Goal: Information Seeking & Learning: Find specific page/section

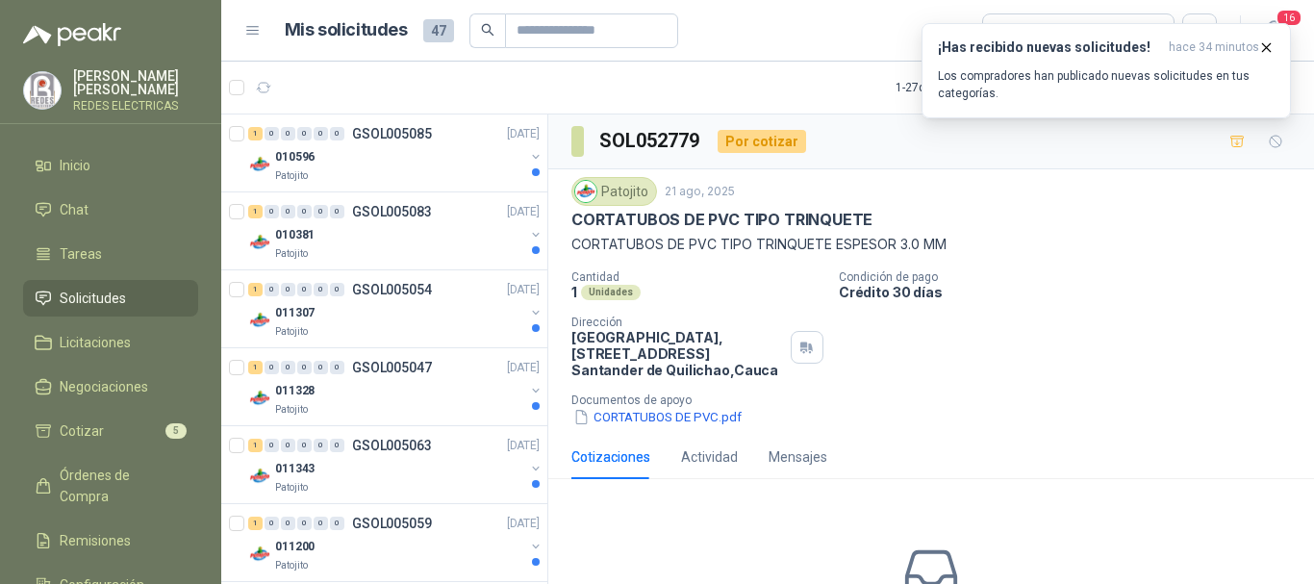
scroll to position [1155, 0]
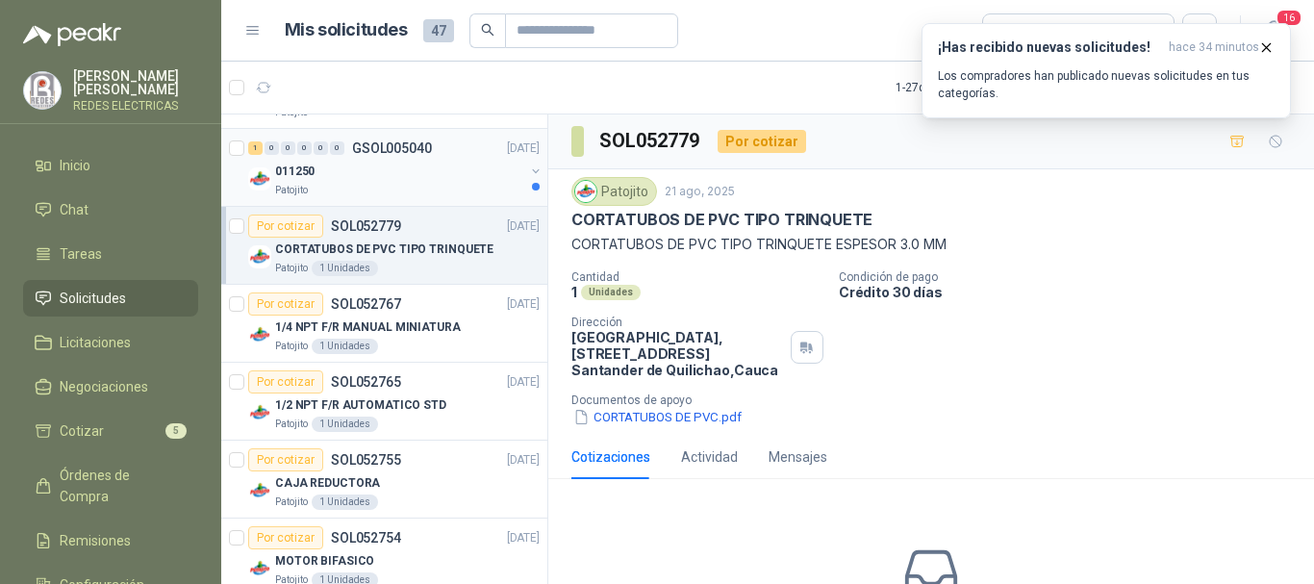
click at [385, 158] on div "1 0 0 0 0 0 GSOL005040 [DATE]" at bounding box center [395, 148] width 295 height 23
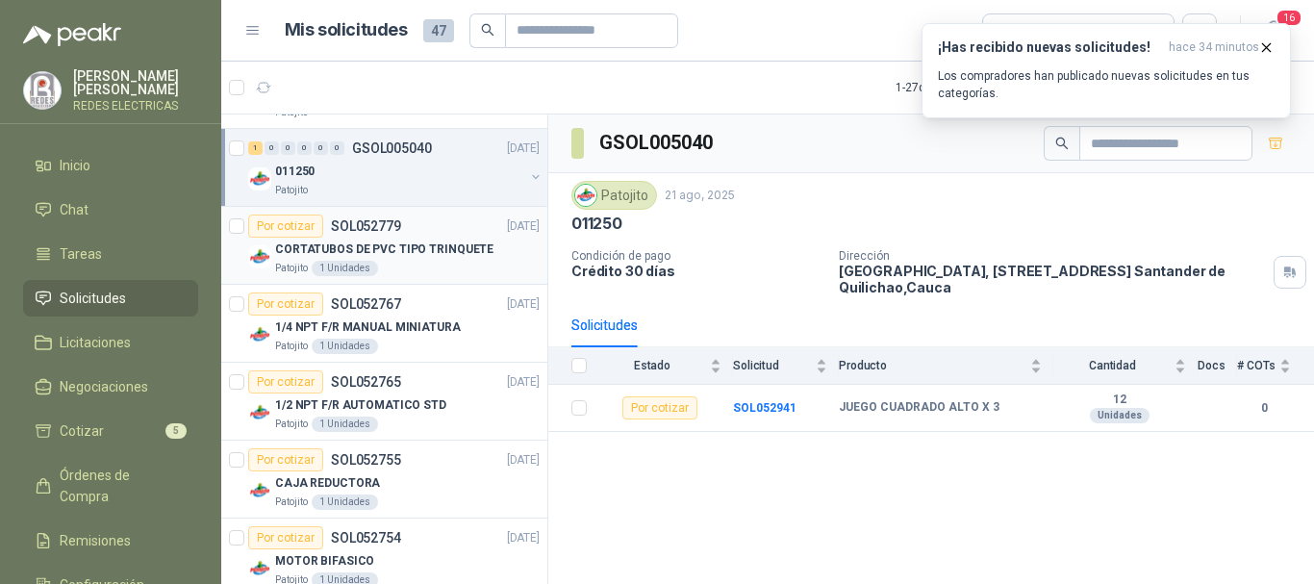
click at [422, 247] on p "CORTATUBOS DE PVC TIPO TRINQUETE" at bounding box center [384, 250] width 218 height 18
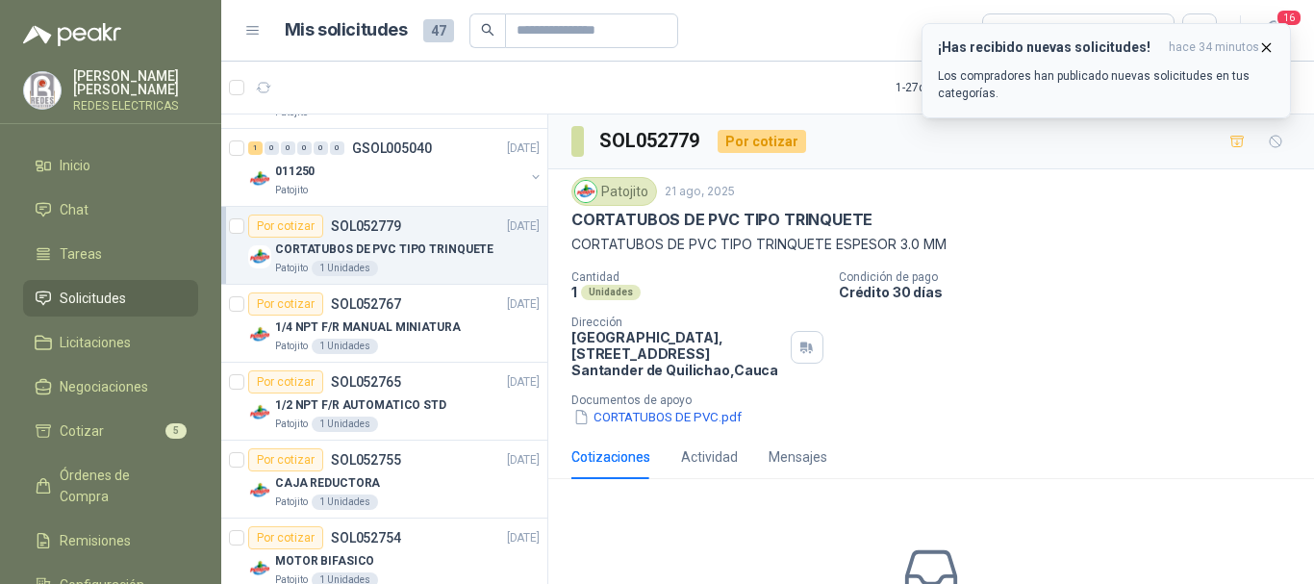
click at [1264, 46] on icon "button" at bounding box center [1267, 47] width 16 height 16
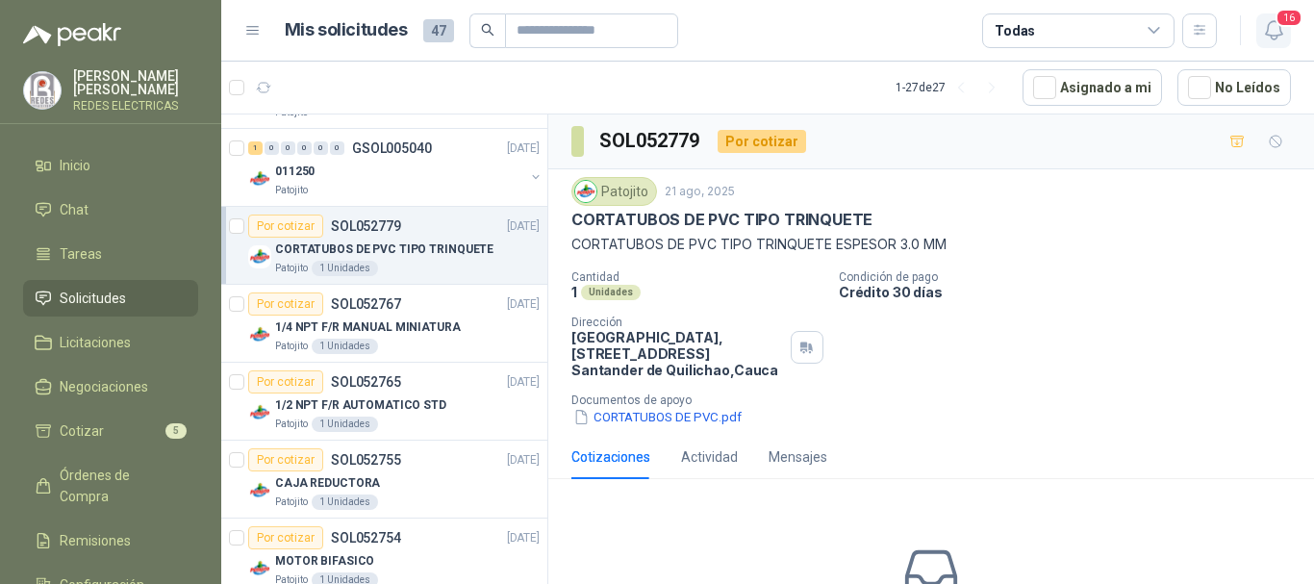
click at [1286, 31] on button "16" at bounding box center [1274, 30] width 35 height 35
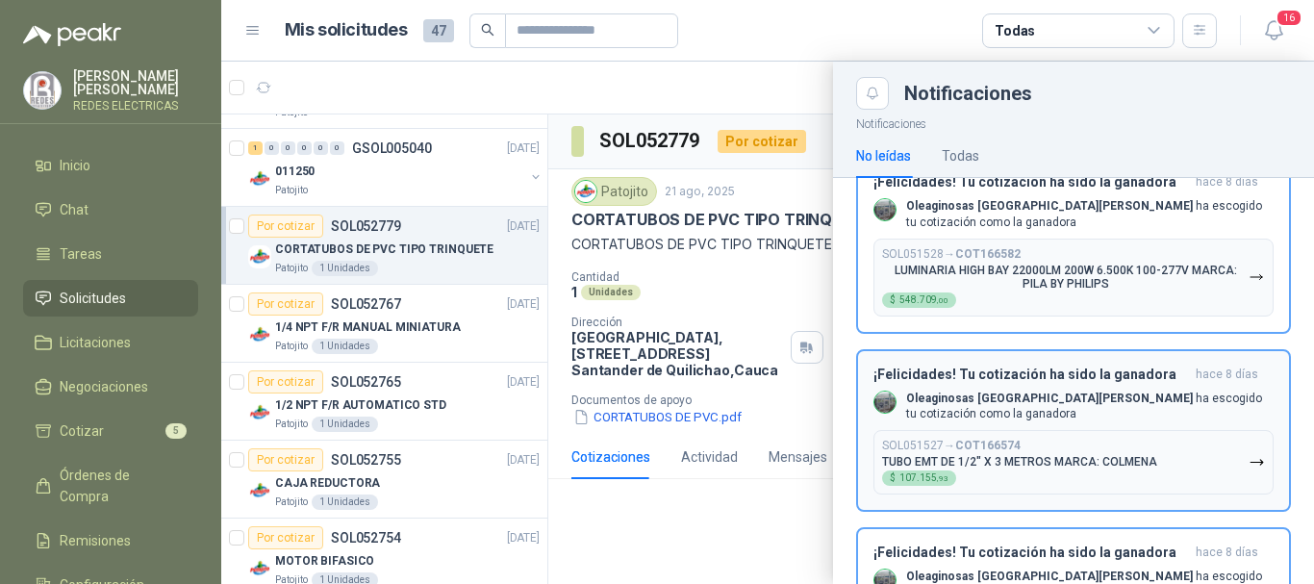
scroll to position [2454, 0]
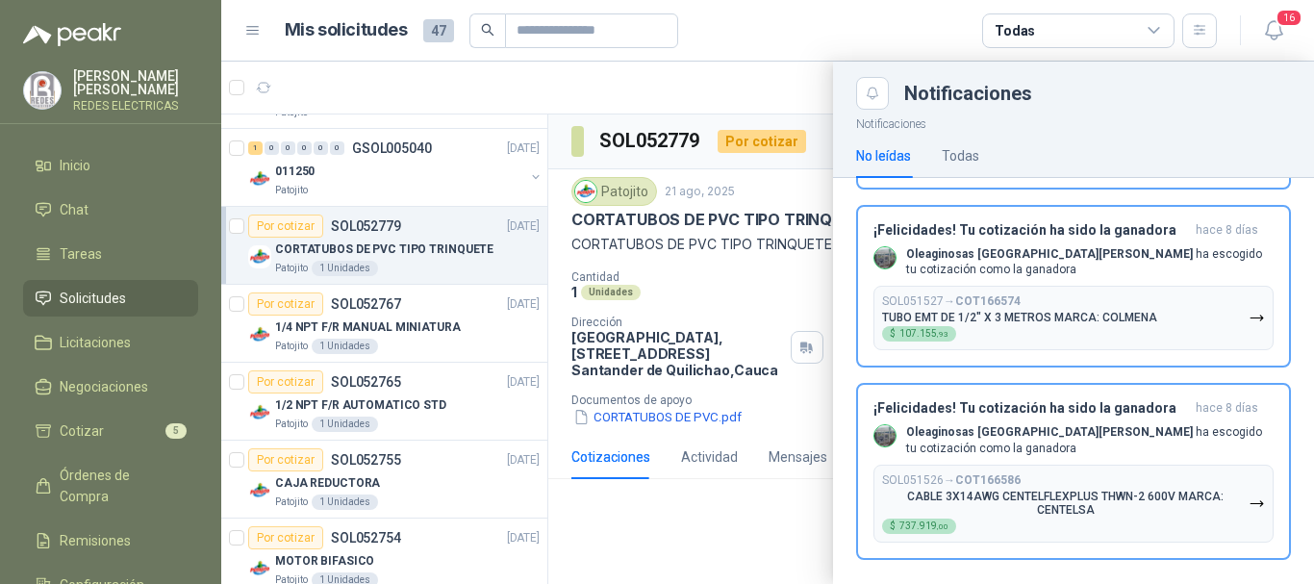
click at [740, 489] on div at bounding box center [767, 323] width 1093 height 522
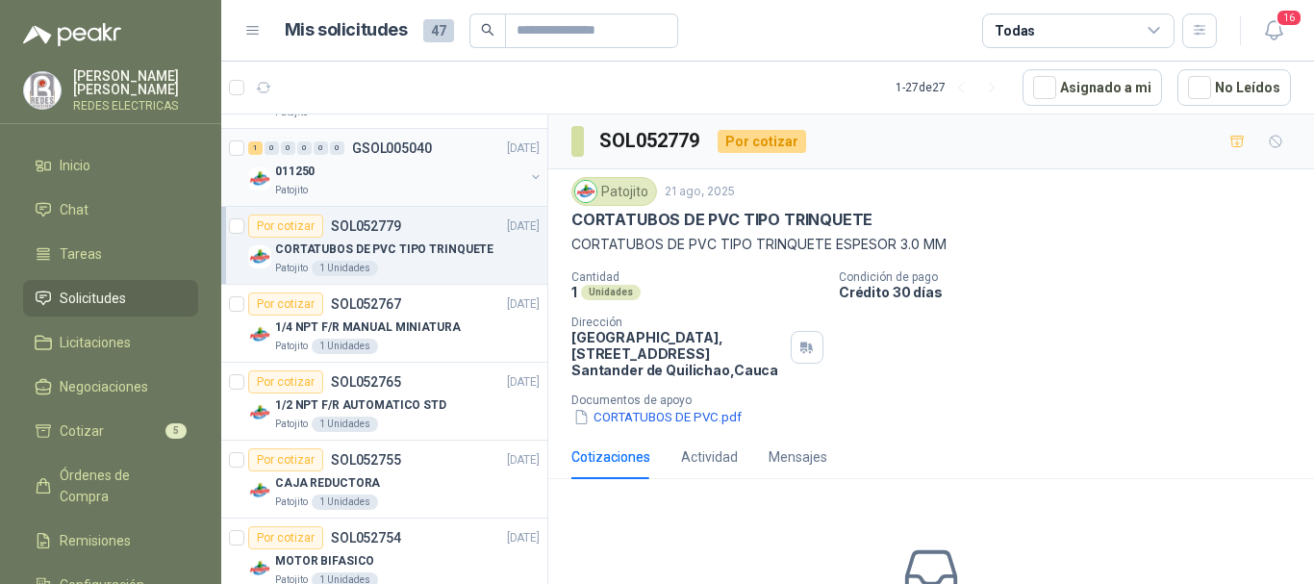
click at [364, 179] on div "011250" at bounding box center [399, 171] width 249 height 23
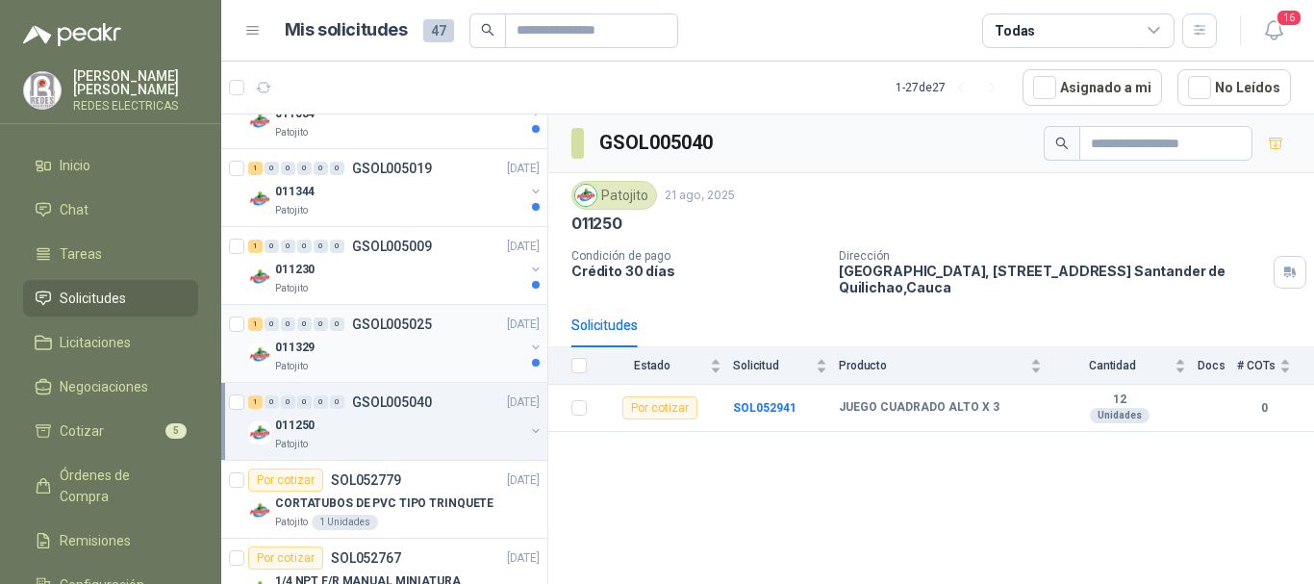
scroll to position [866, 0]
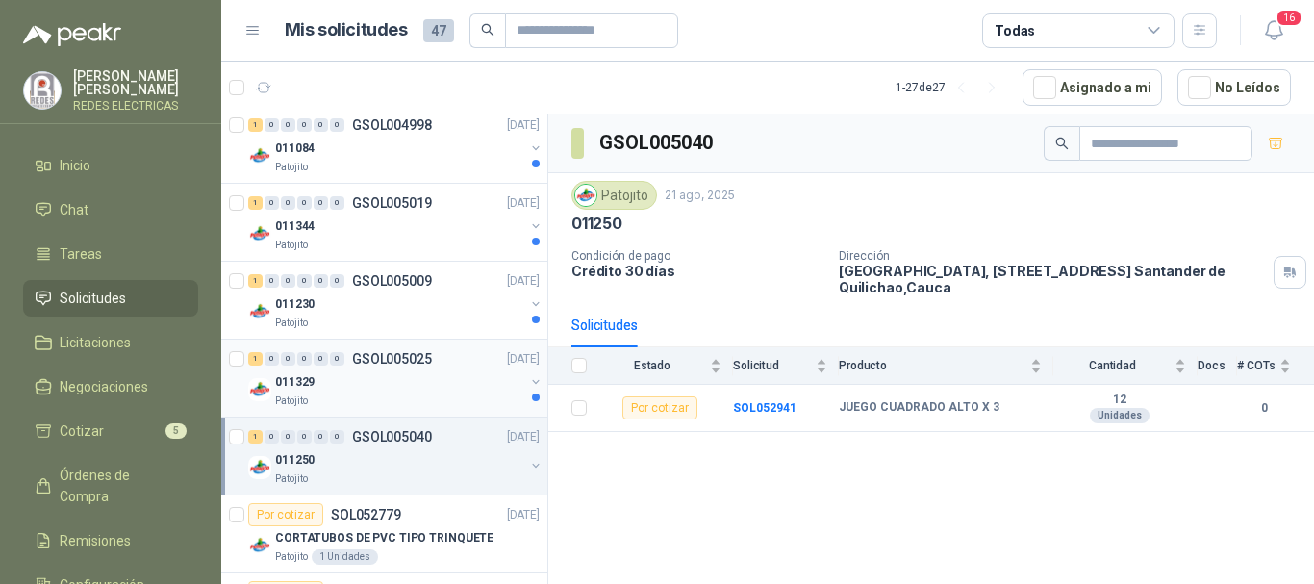
click at [393, 381] on div "011329" at bounding box center [399, 381] width 249 height 23
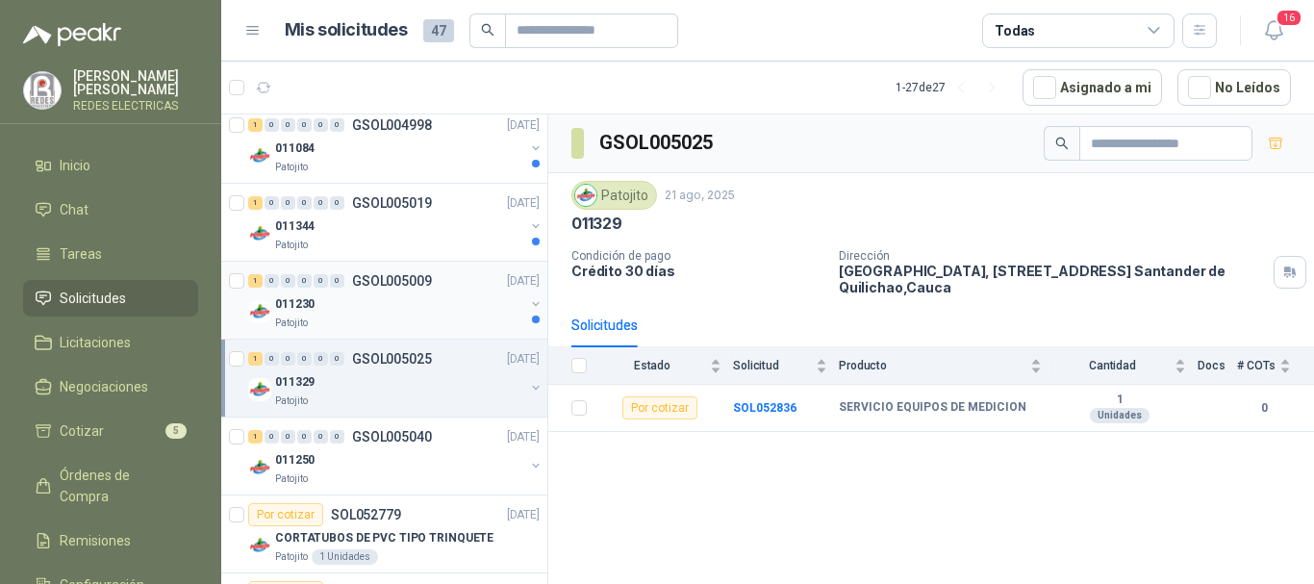
click at [389, 302] on div "011230" at bounding box center [399, 304] width 249 height 23
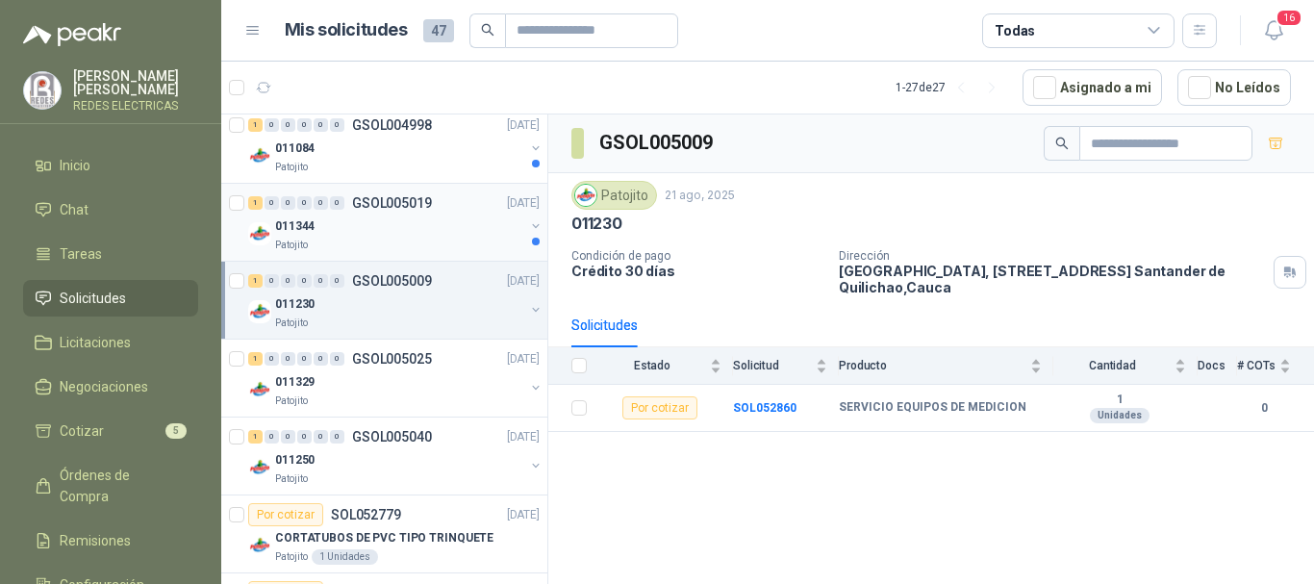
click at [405, 207] on p "GSOL005019" at bounding box center [392, 202] width 80 height 13
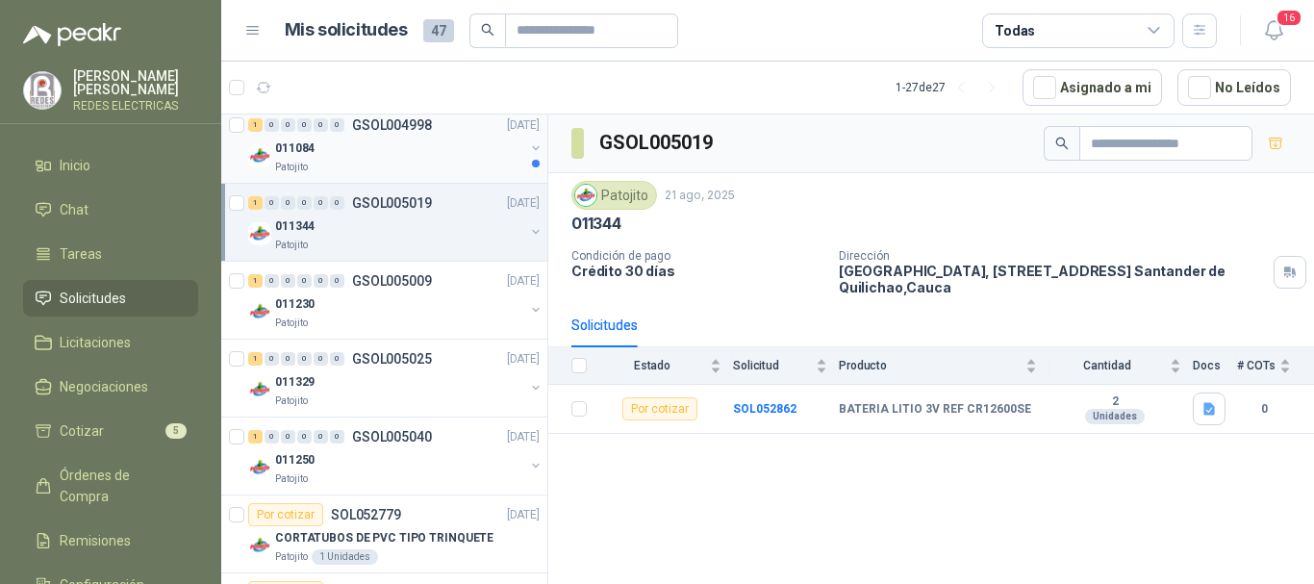
click at [384, 149] on div "011084" at bounding box center [399, 148] width 249 height 23
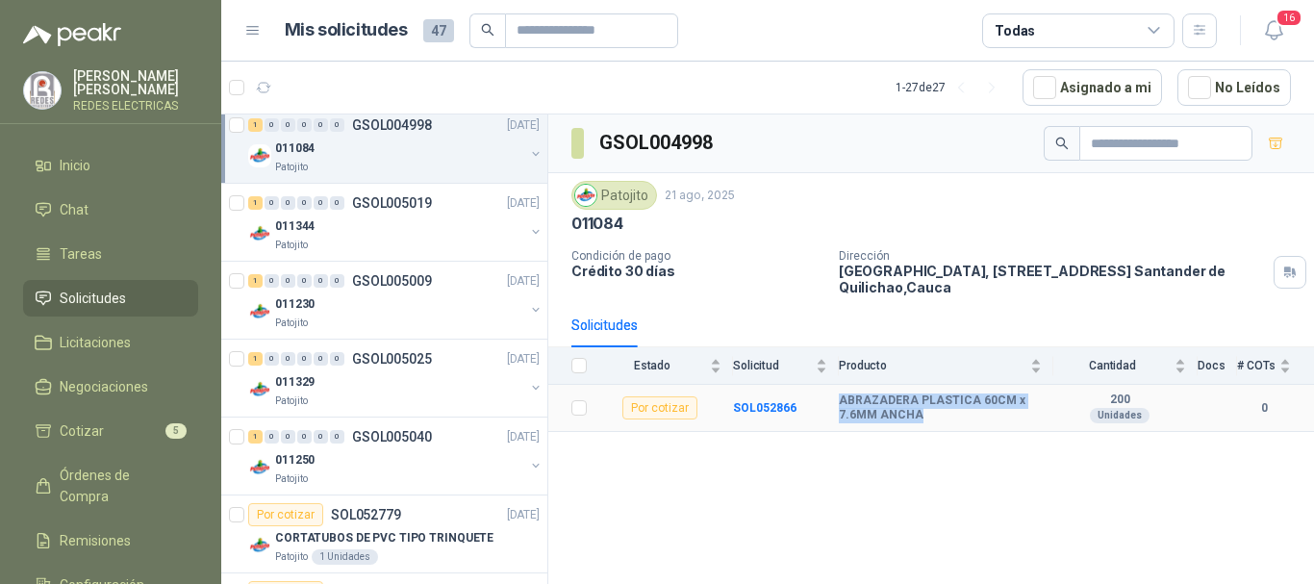
drag, startPoint x: 929, startPoint y: 412, endPoint x: 836, endPoint y: 400, distance: 93.1
click at [836, 400] on tr "Por cotizar SOL052866 ABRAZADERA PLASTICA 60CM x 7.6MM ANCHA 200 Unidades 0" at bounding box center [931, 408] width 766 height 47
copy tr "ABRAZADERA PLASTICA 60CM x 7.6MM ANCHA"
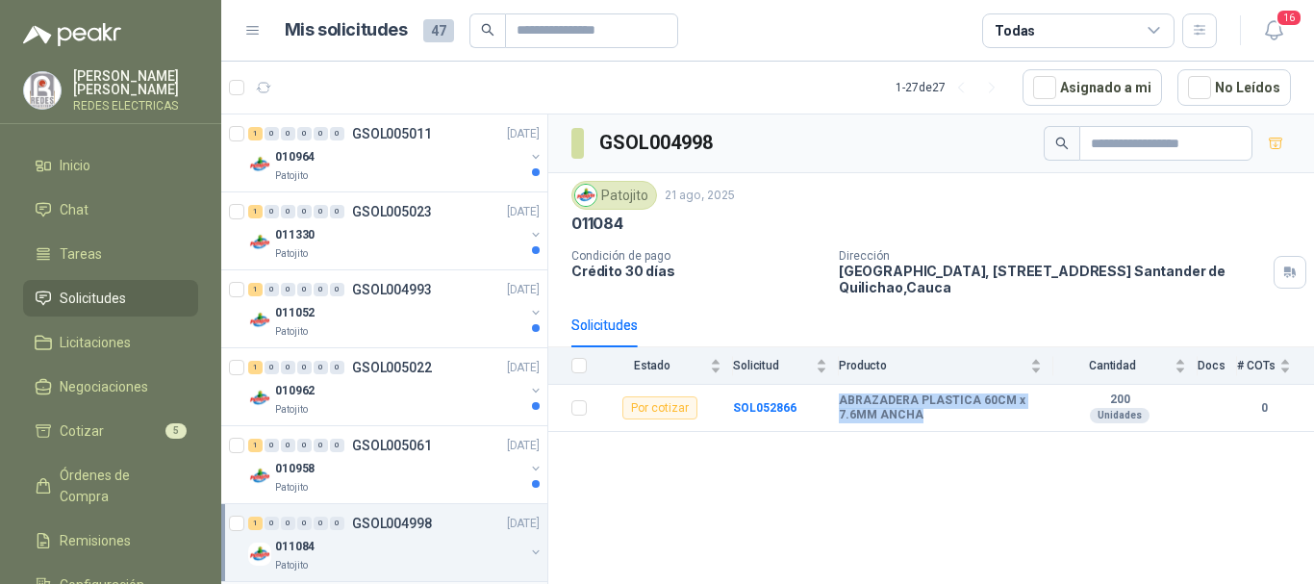
scroll to position [577, 0]
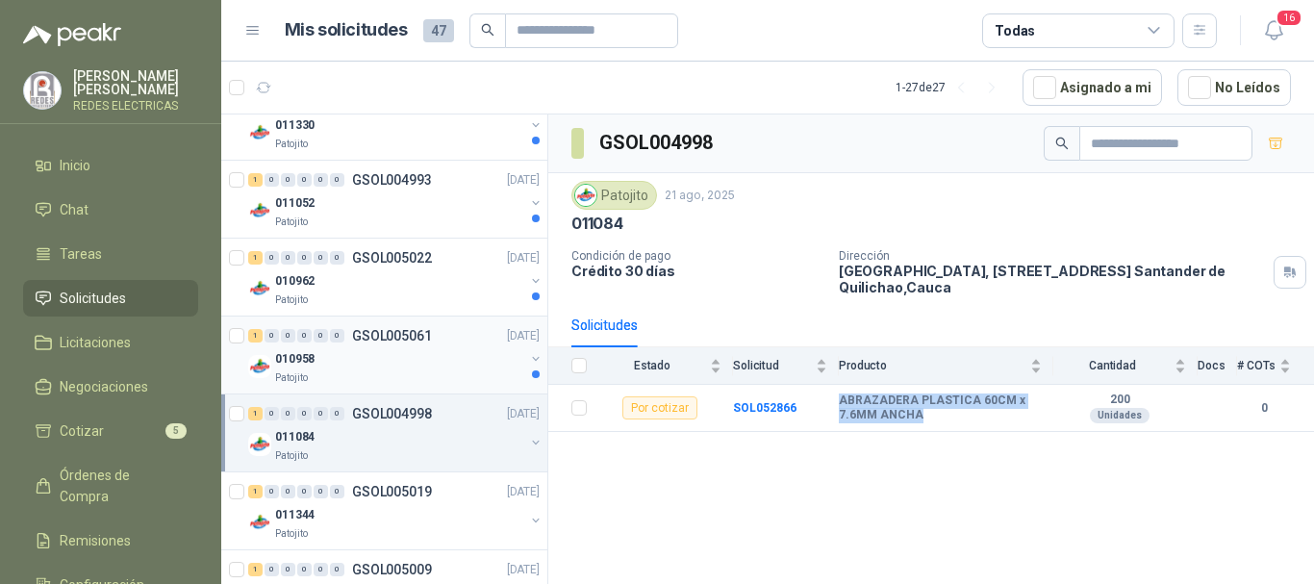
click at [388, 363] on div "010958" at bounding box center [399, 358] width 249 height 23
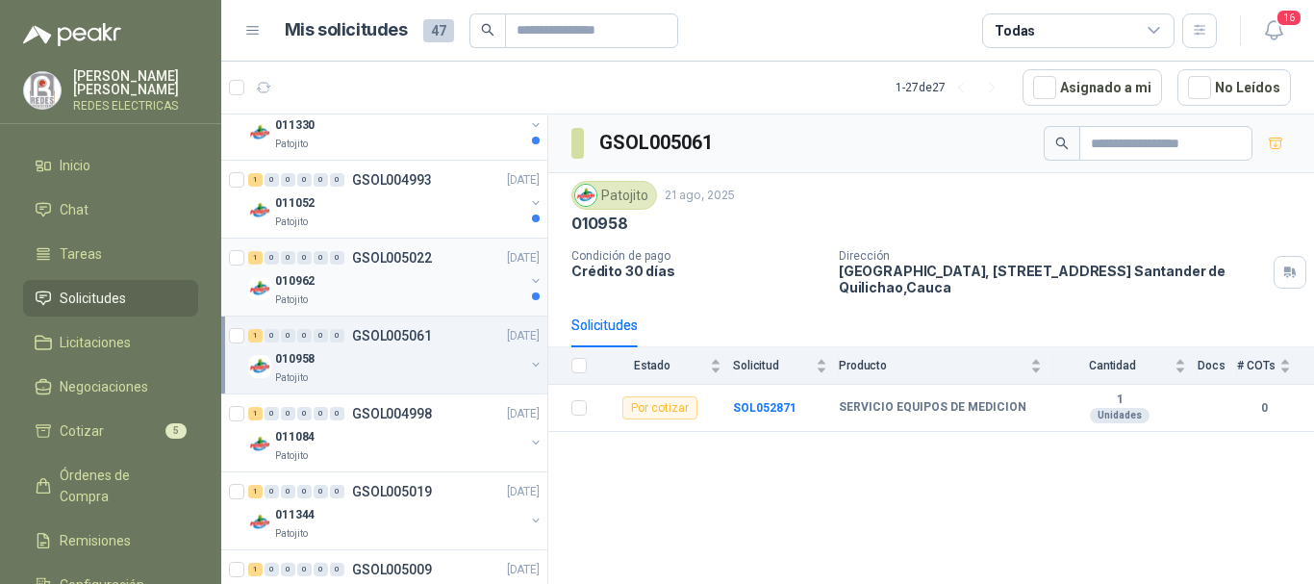
click at [406, 245] on div "1 0 0 0 0 0 GSOL005022 [DATE] 010962 Patojito" at bounding box center [384, 278] width 326 height 78
click at [395, 291] on div "010962" at bounding box center [399, 280] width 249 height 23
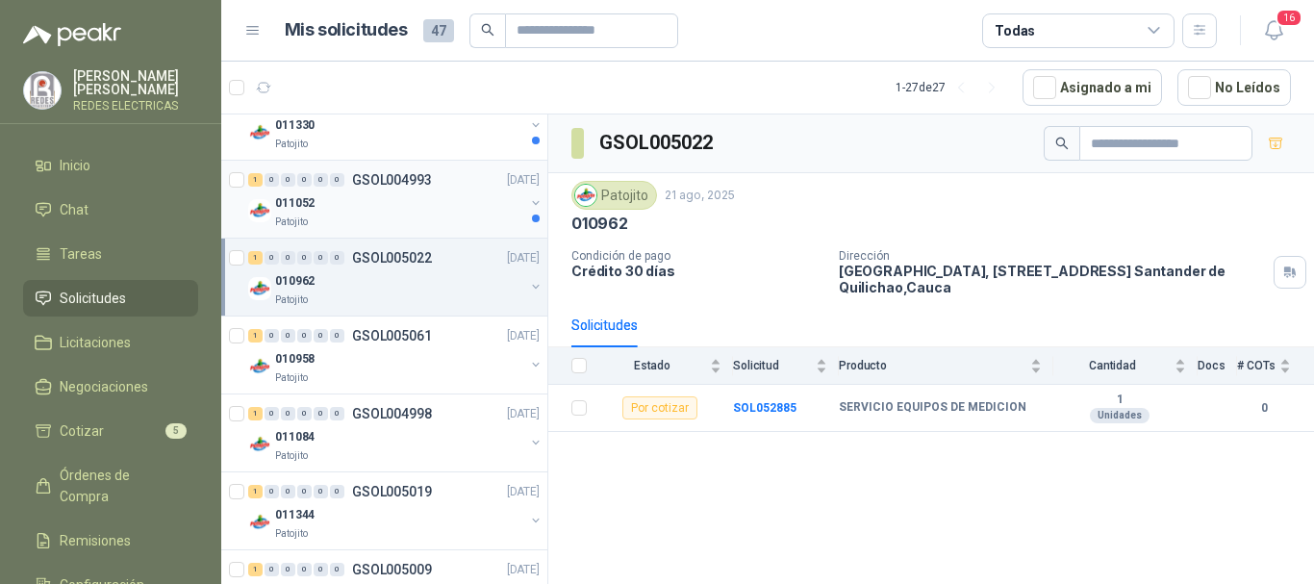
click at [423, 220] on div "Patojito" at bounding box center [399, 222] width 249 height 15
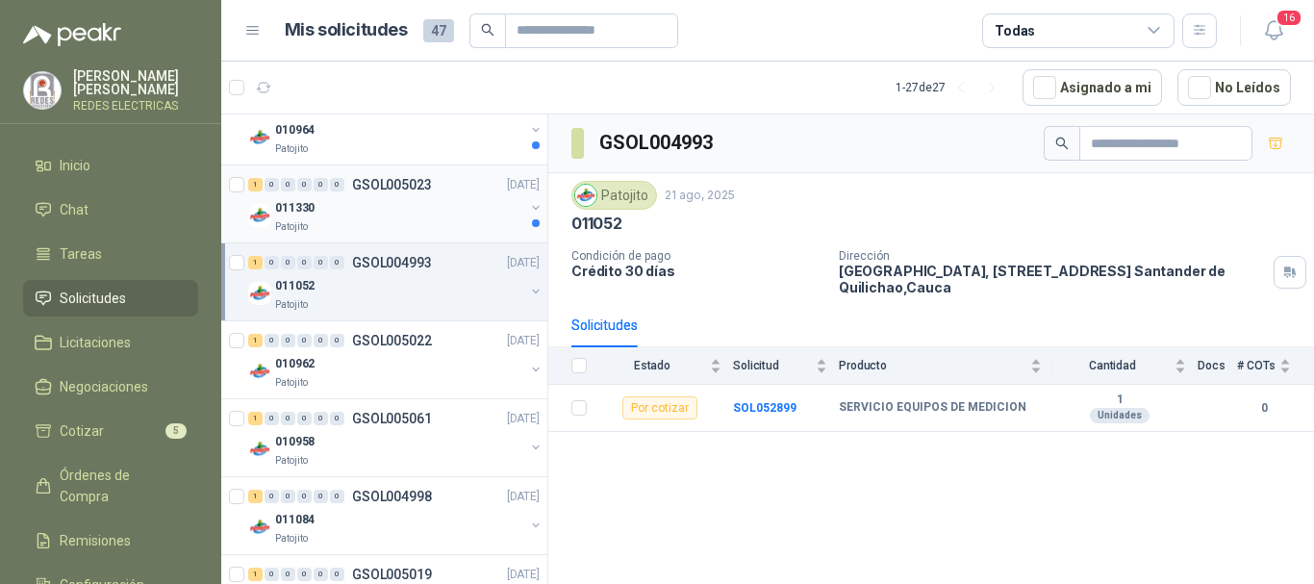
scroll to position [385, 0]
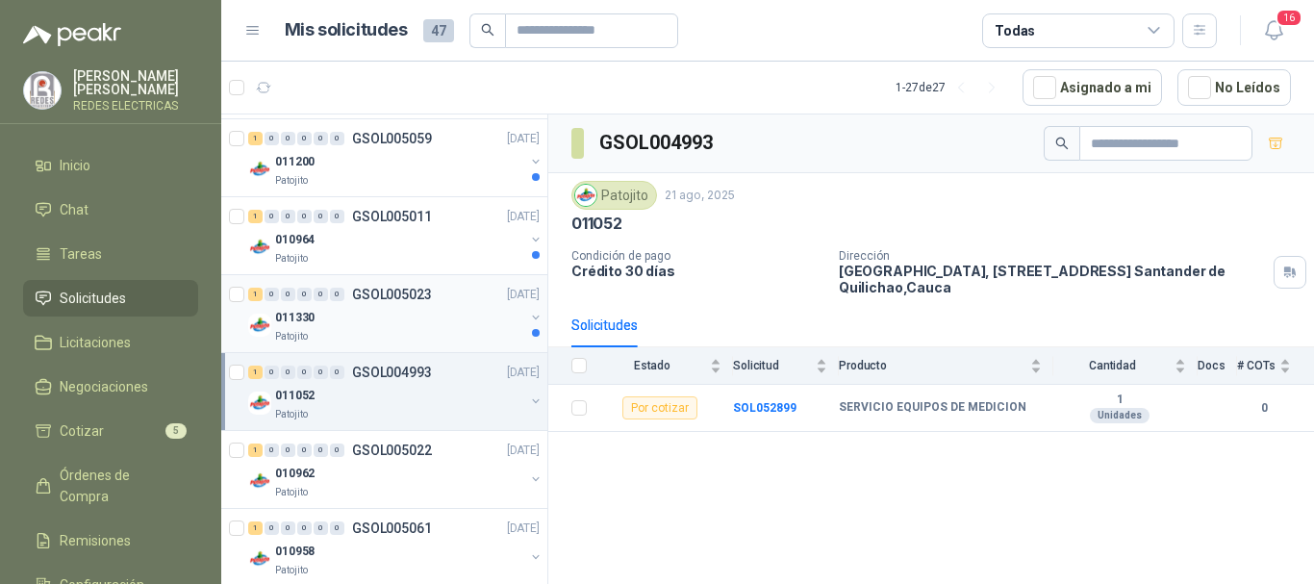
click at [412, 314] on div "011330" at bounding box center [399, 317] width 249 height 23
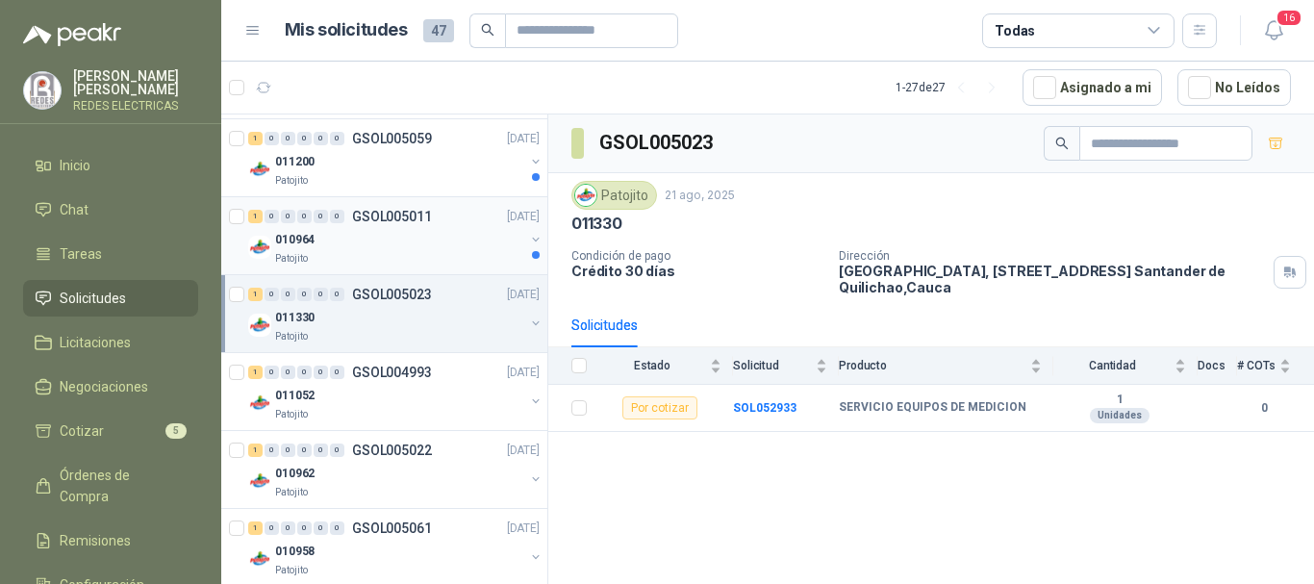
click at [411, 239] on div "010964" at bounding box center [399, 239] width 249 height 23
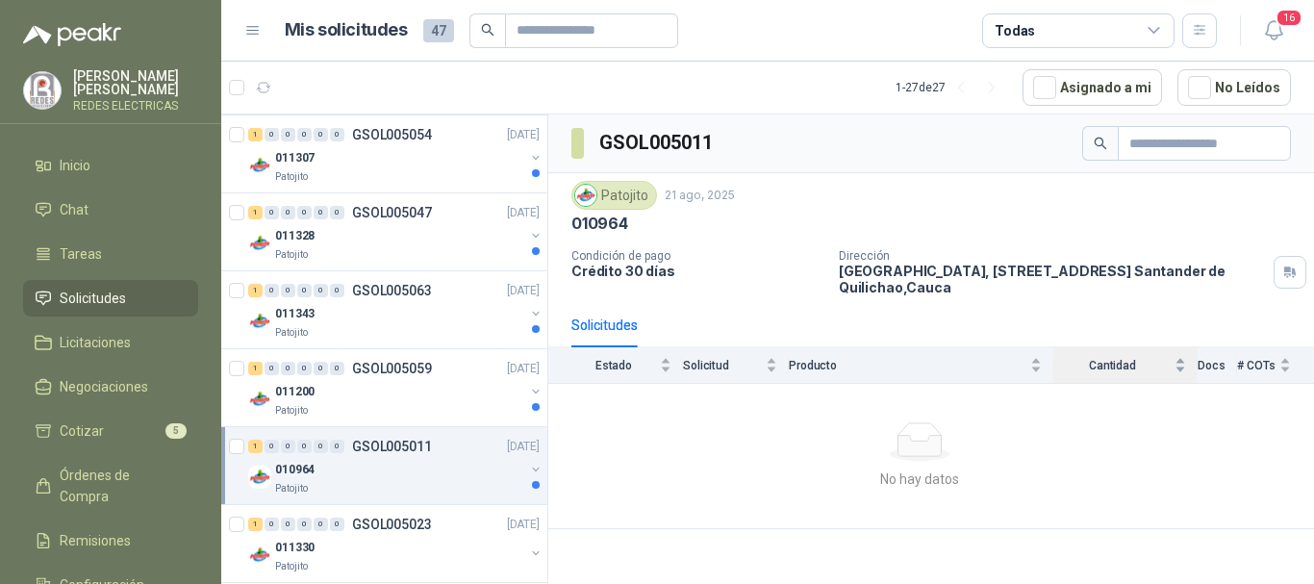
scroll to position [154, 0]
click at [381, 464] on div "010964" at bounding box center [399, 470] width 249 height 23
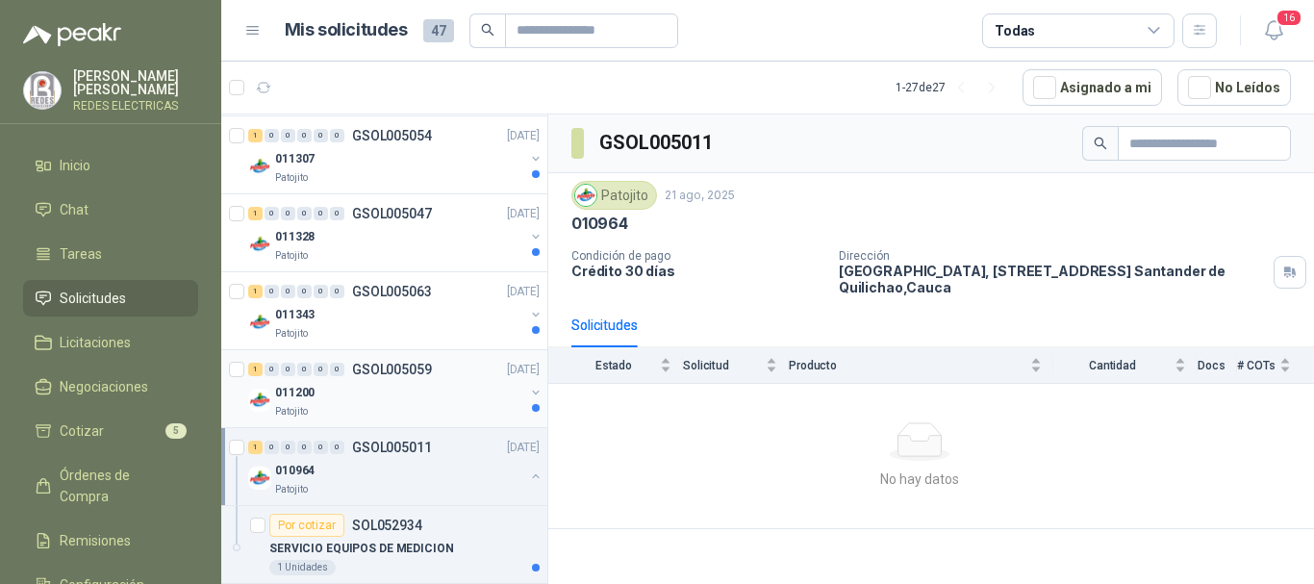
click at [409, 390] on div "011200" at bounding box center [399, 392] width 249 height 23
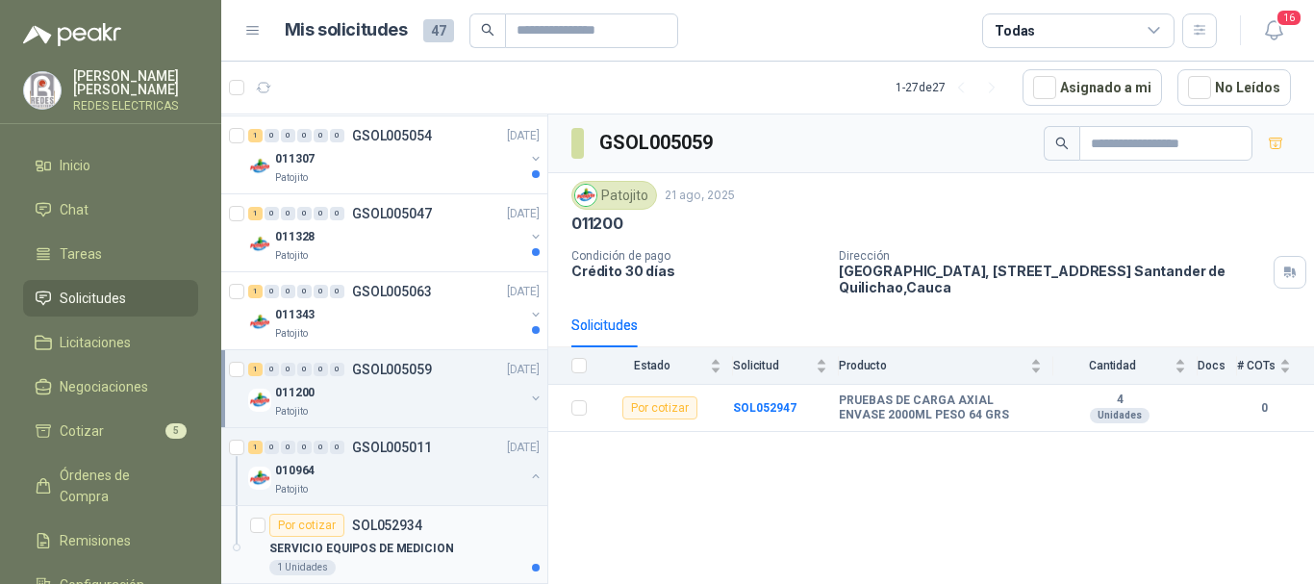
click at [421, 535] on div "Por cotizar SOL052934" at bounding box center [404, 525] width 270 height 23
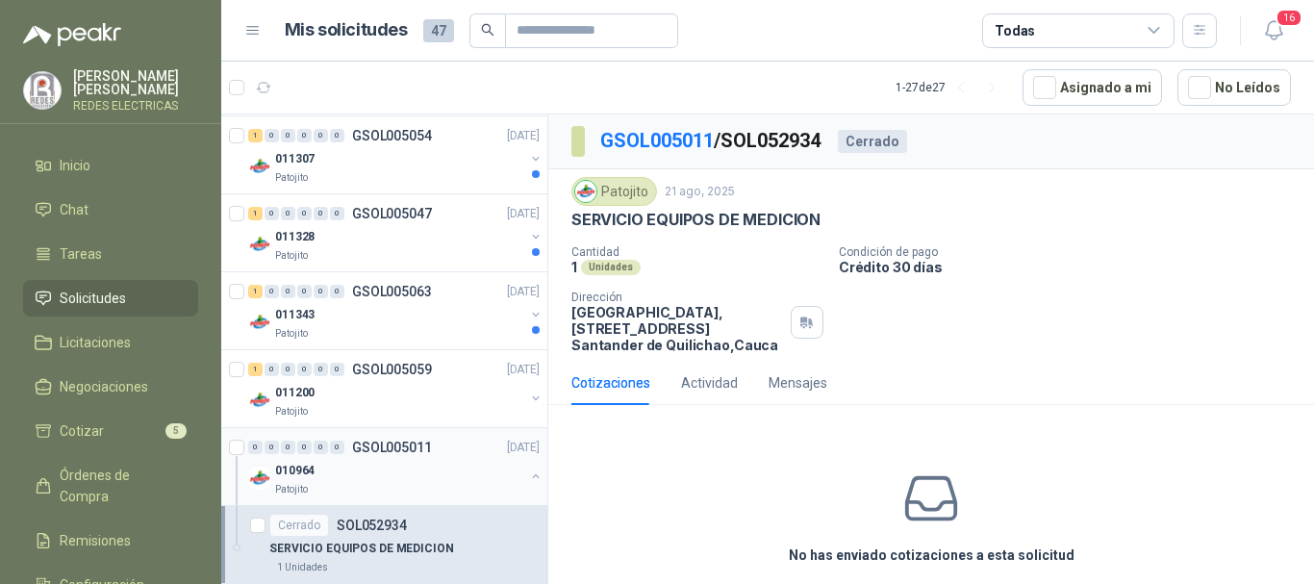
click at [335, 462] on div "010964" at bounding box center [399, 470] width 249 height 23
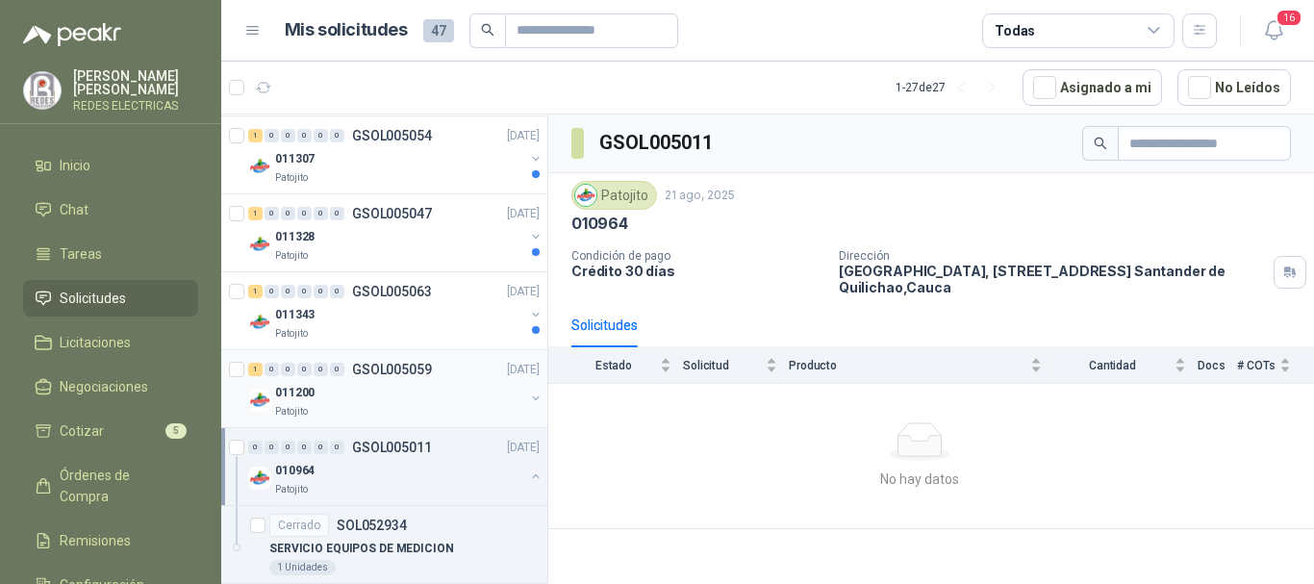
click at [410, 384] on div "011200" at bounding box center [399, 392] width 249 height 23
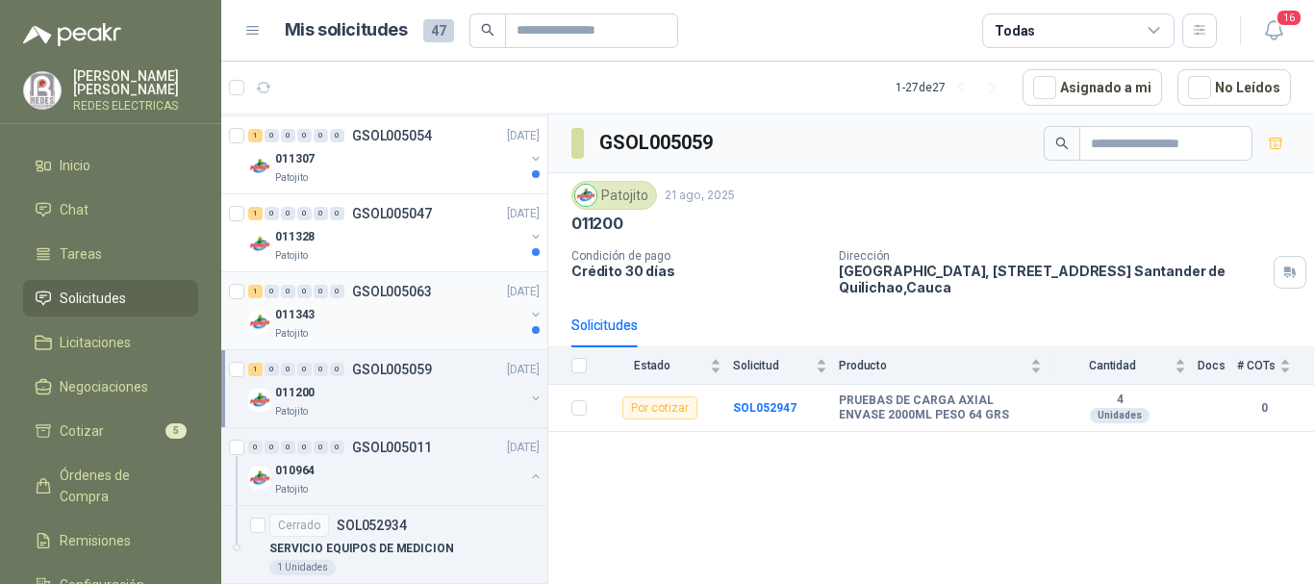
click at [399, 318] on div "011343" at bounding box center [399, 314] width 249 height 23
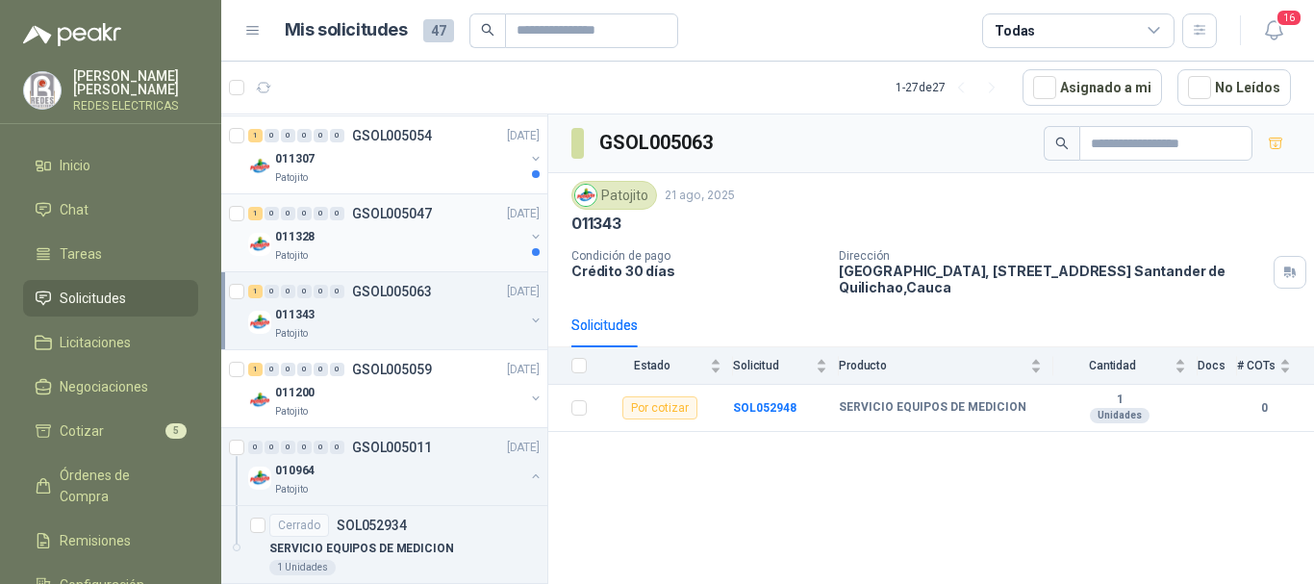
click at [394, 210] on p "GSOL005047" at bounding box center [392, 213] width 80 height 13
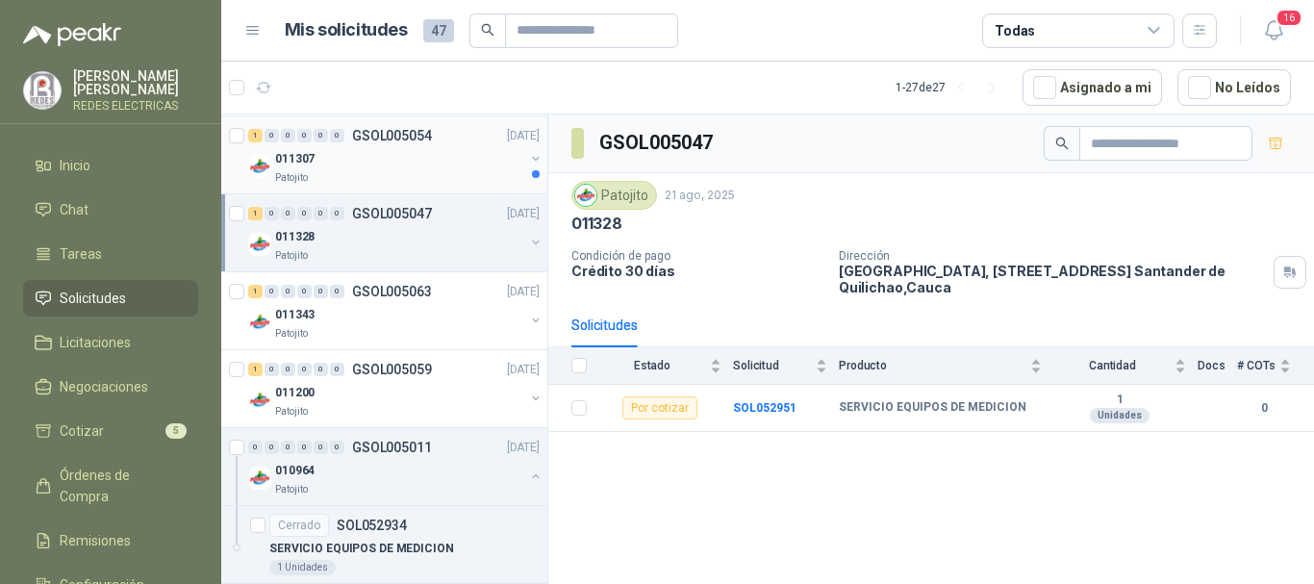
click at [386, 140] on p "GSOL005054" at bounding box center [392, 135] width 80 height 13
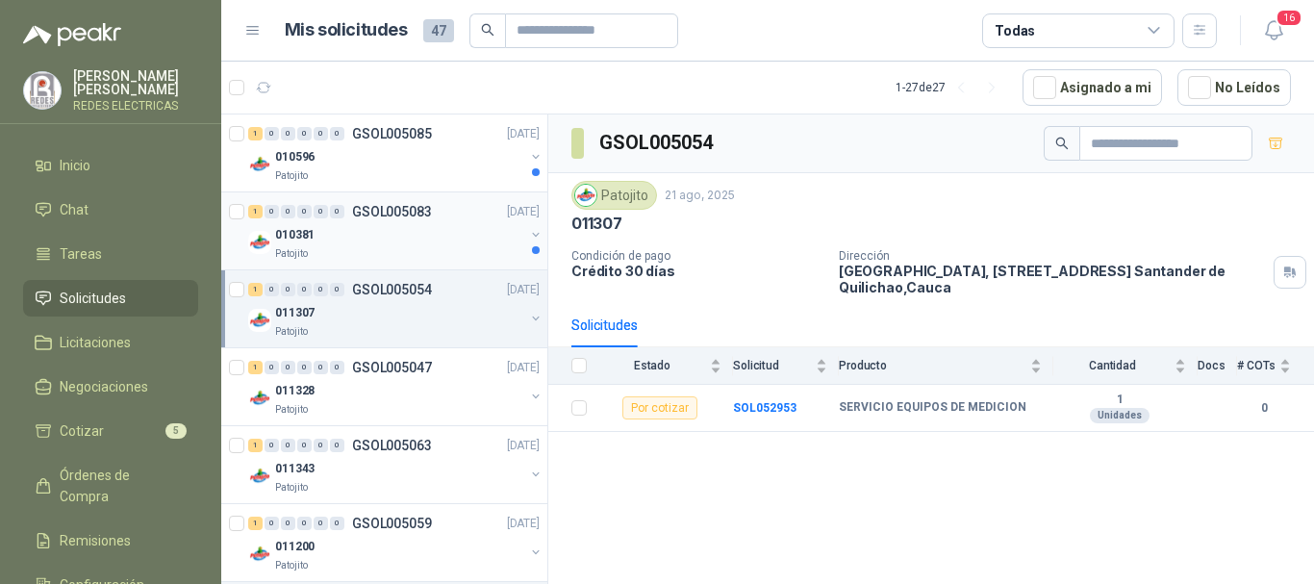
click at [385, 212] on p "GSOL005083" at bounding box center [392, 211] width 80 height 13
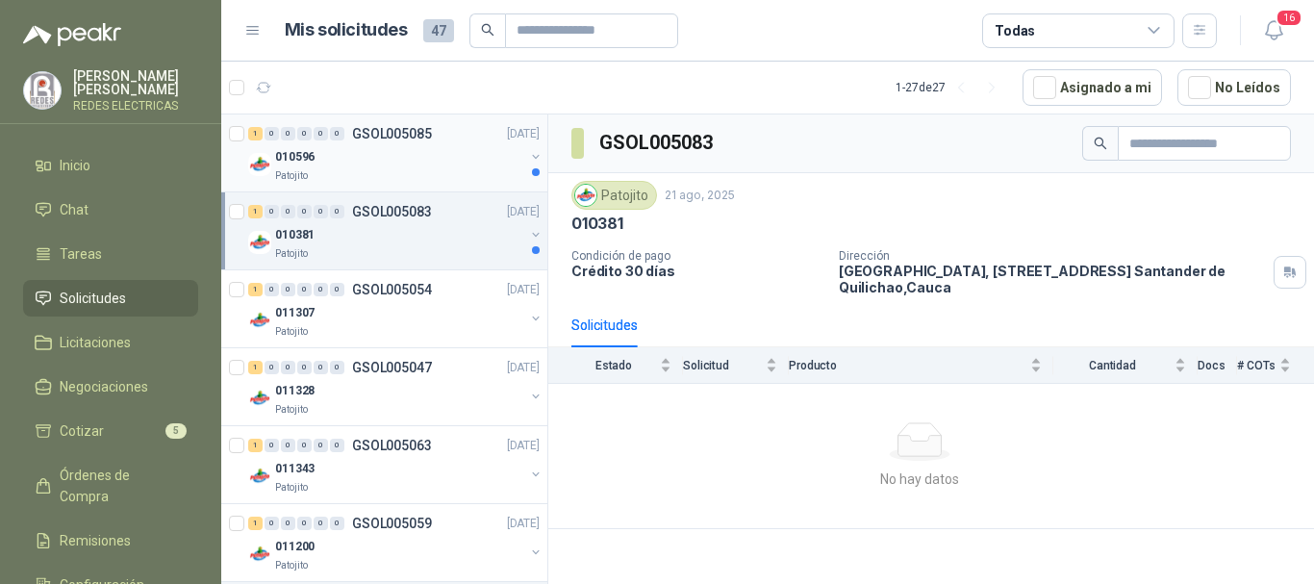
click at [388, 148] on div "010596" at bounding box center [399, 156] width 249 height 23
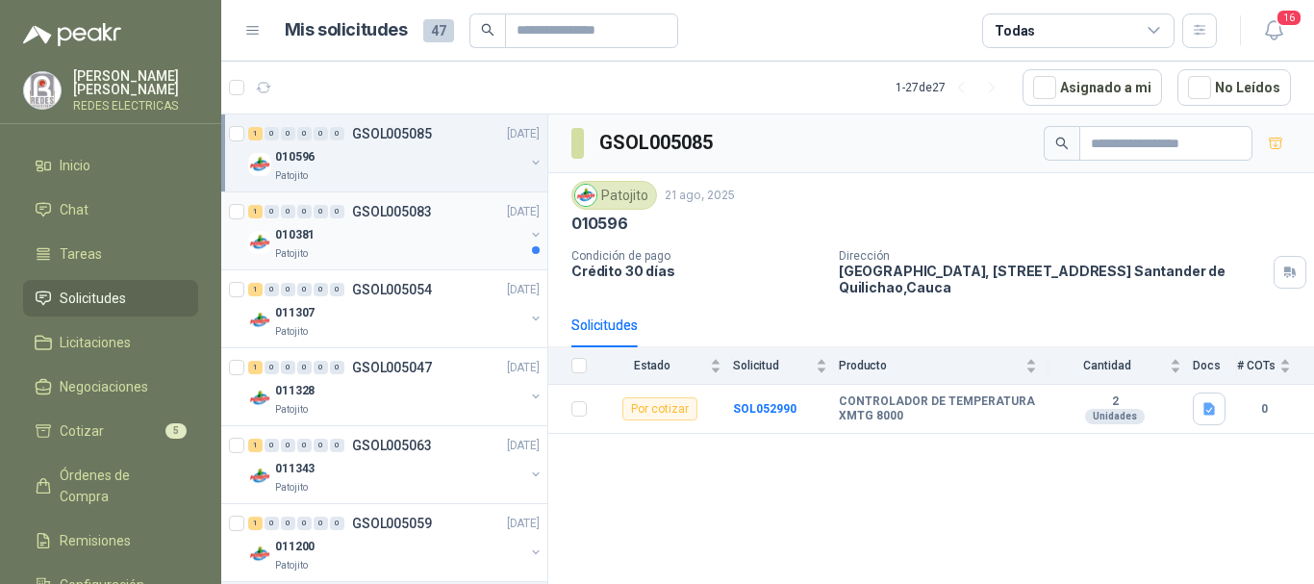
click at [388, 255] on div "Patojito" at bounding box center [399, 253] width 249 height 15
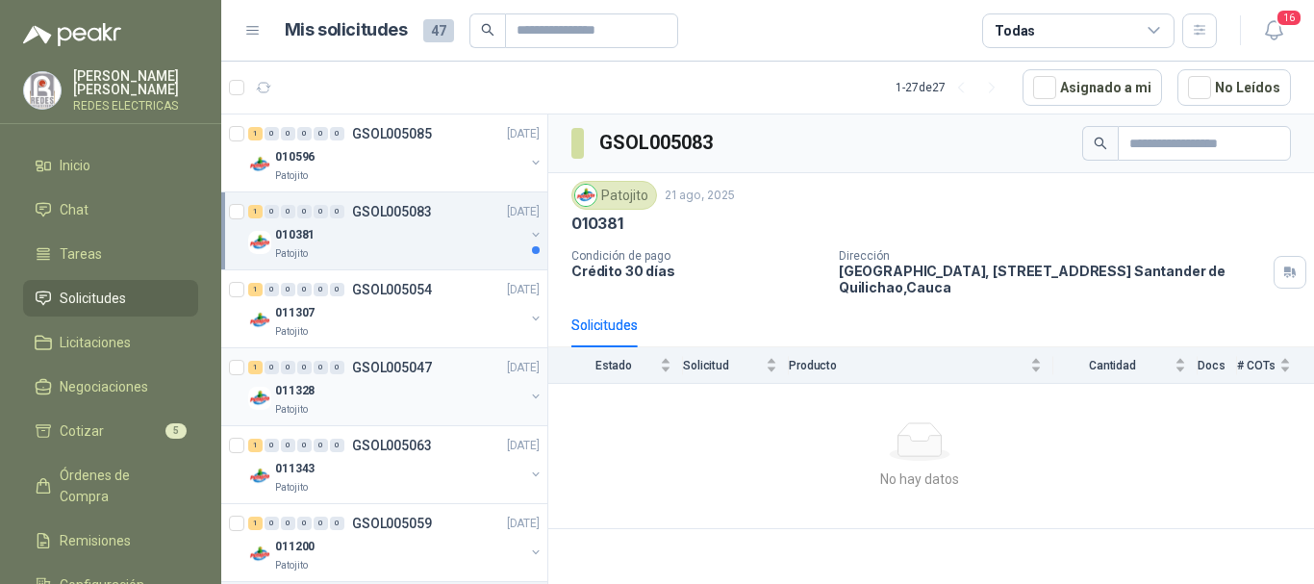
click at [394, 392] on div "011328" at bounding box center [399, 390] width 249 height 23
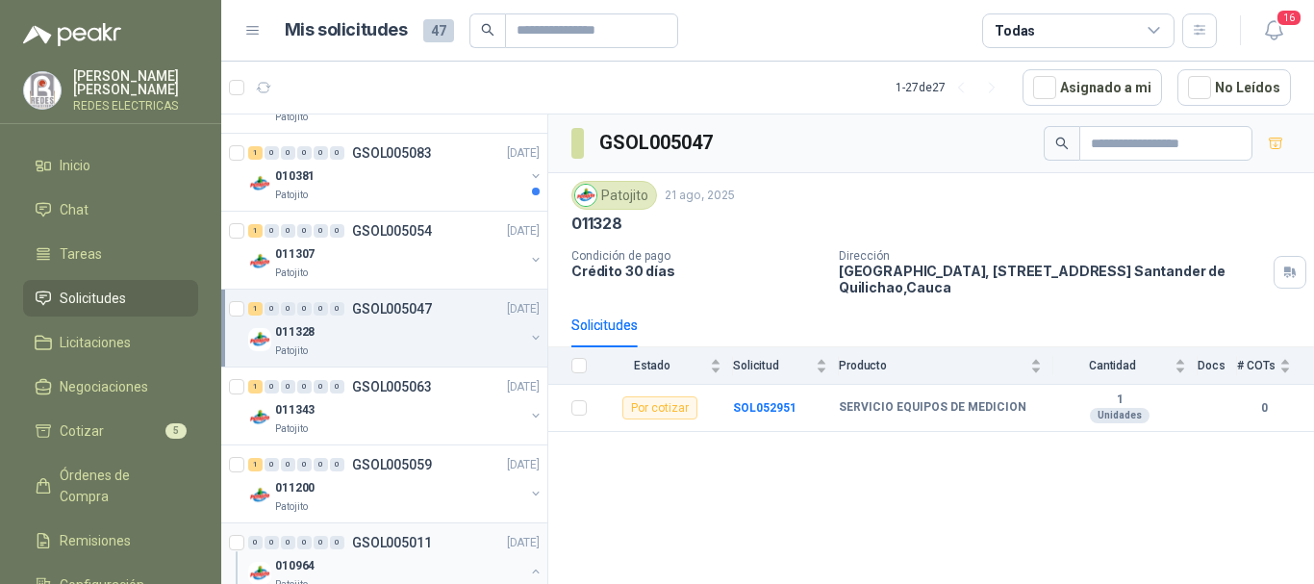
scroll to position [192, 0]
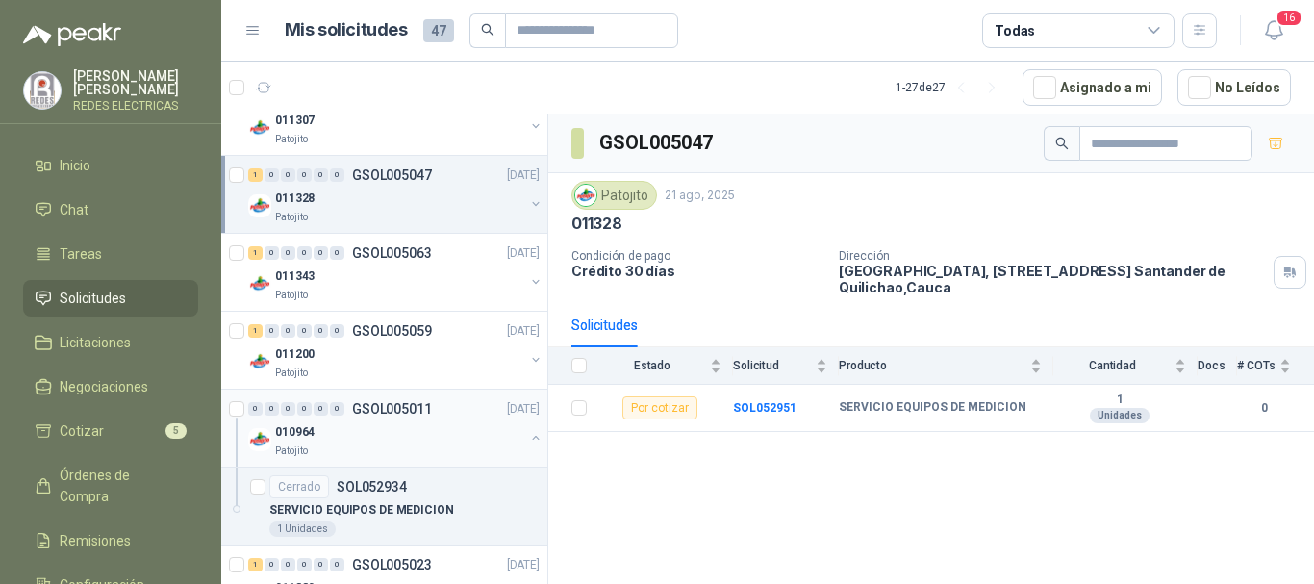
click at [401, 420] on div "010964" at bounding box center [399, 431] width 249 height 23
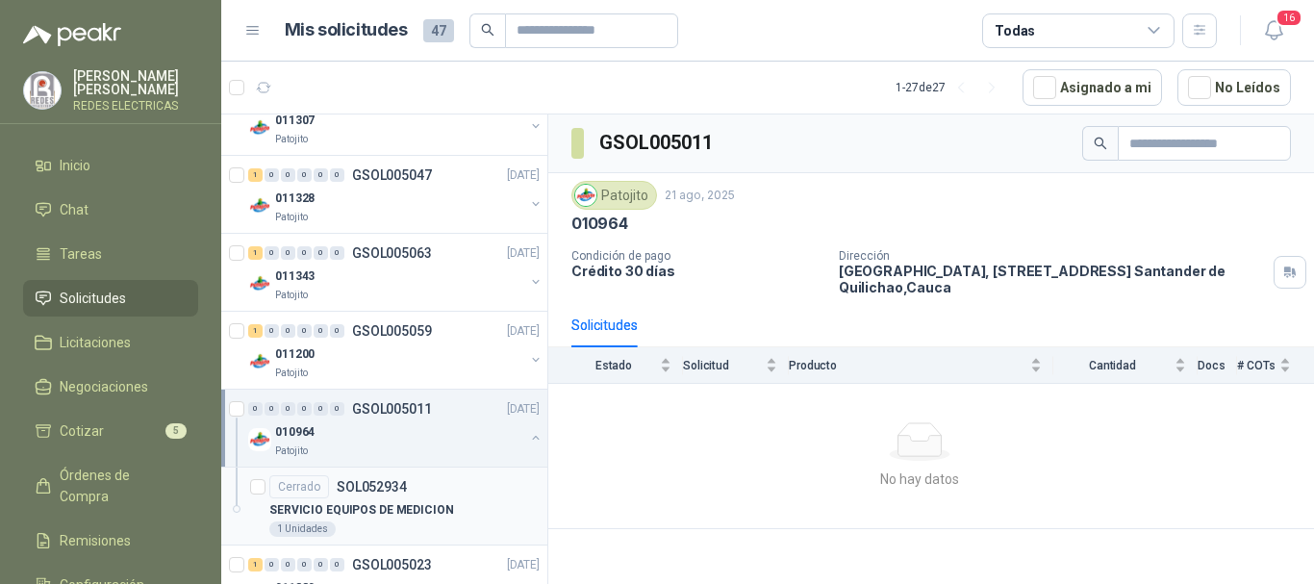
click at [414, 499] on div "SERVICIO EQUIPOS DE MEDICION" at bounding box center [404, 509] width 270 height 23
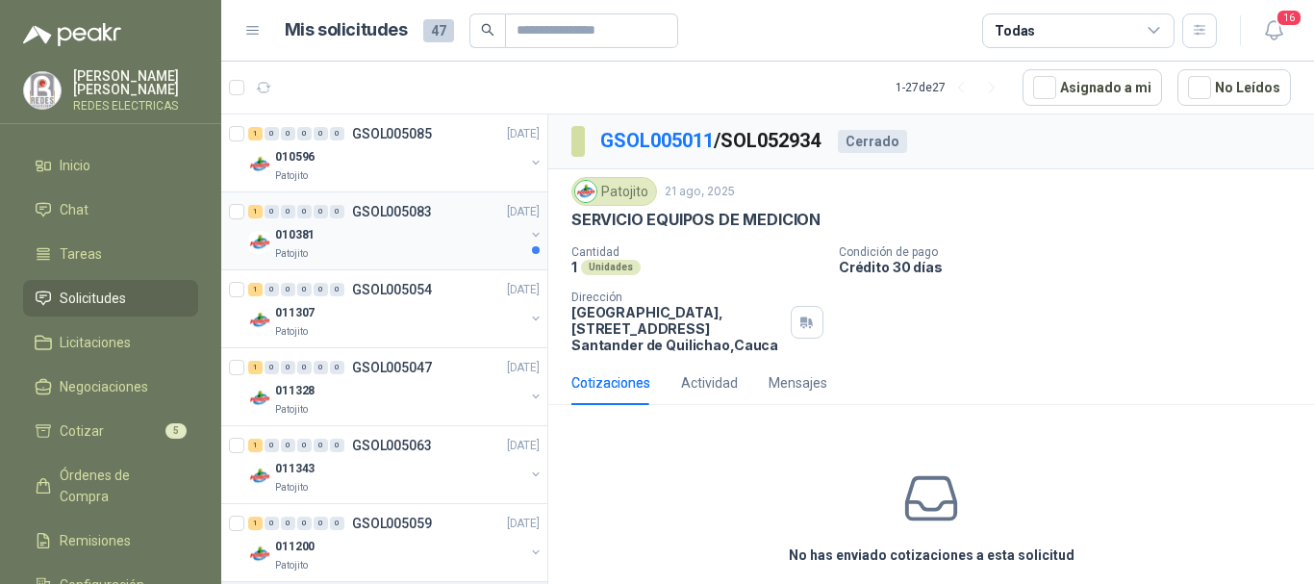
click at [387, 233] on div "010381" at bounding box center [399, 234] width 249 height 23
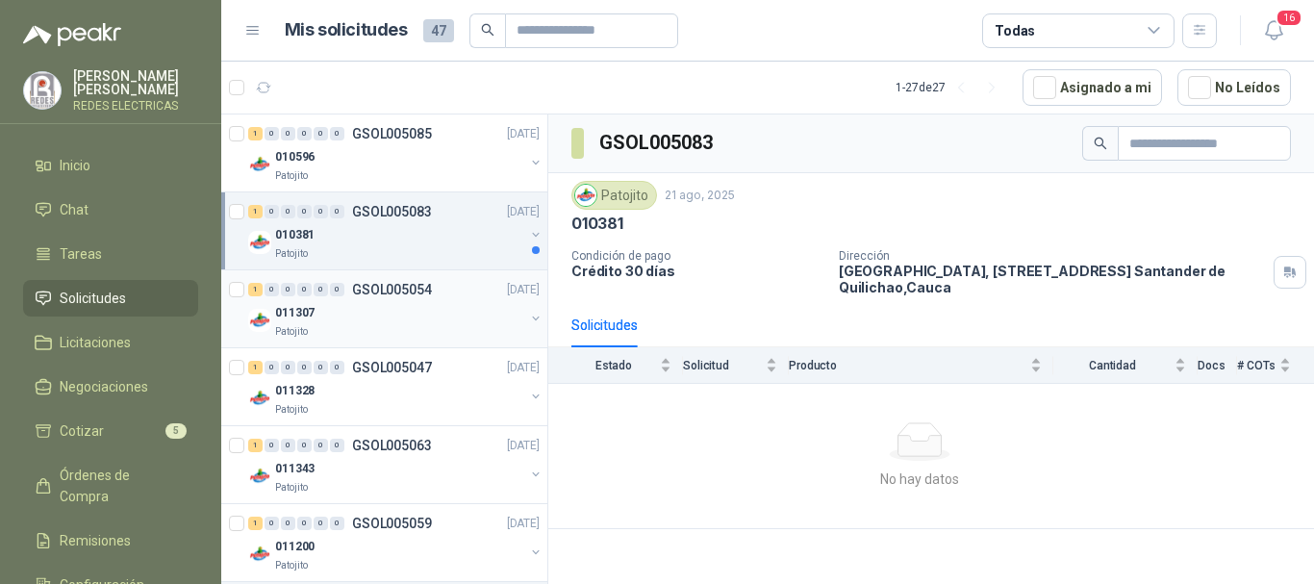
click at [403, 315] on div "011307" at bounding box center [399, 312] width 249 height 23
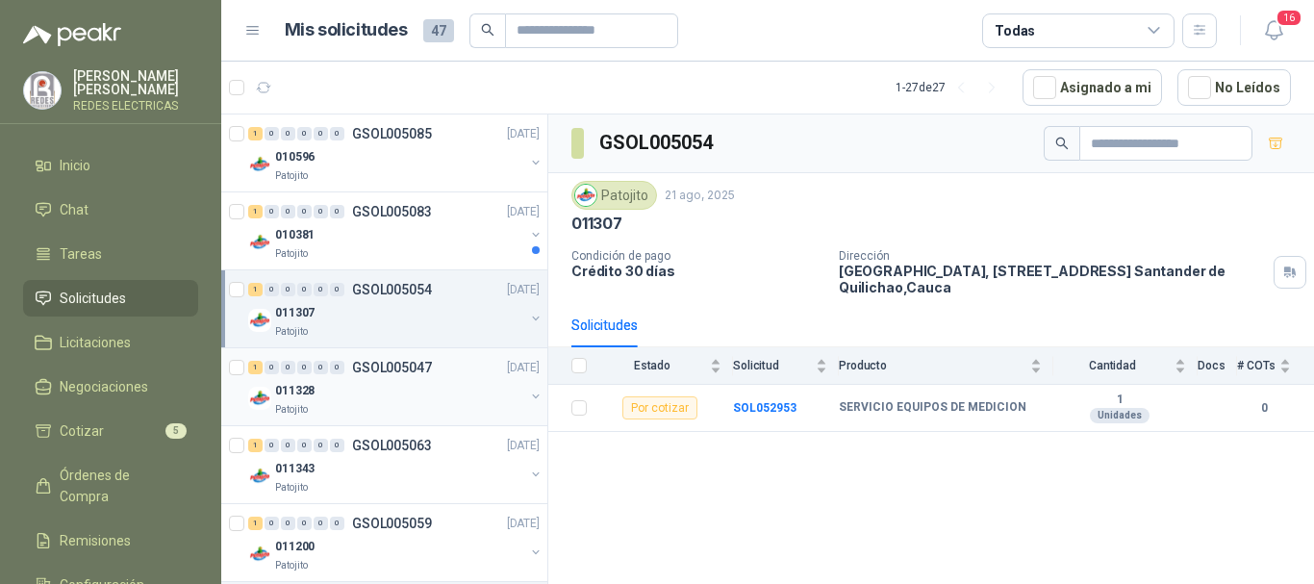
click at [423, 420] on div "1 0 0 0 0 0 GSOL005047 [DATE] 011328 Patojito" at bounding box center [384, 387] width 326 height 78
click at [399, 483] on div "Patojito" at bounding box center [399, 487] width 249 height 15
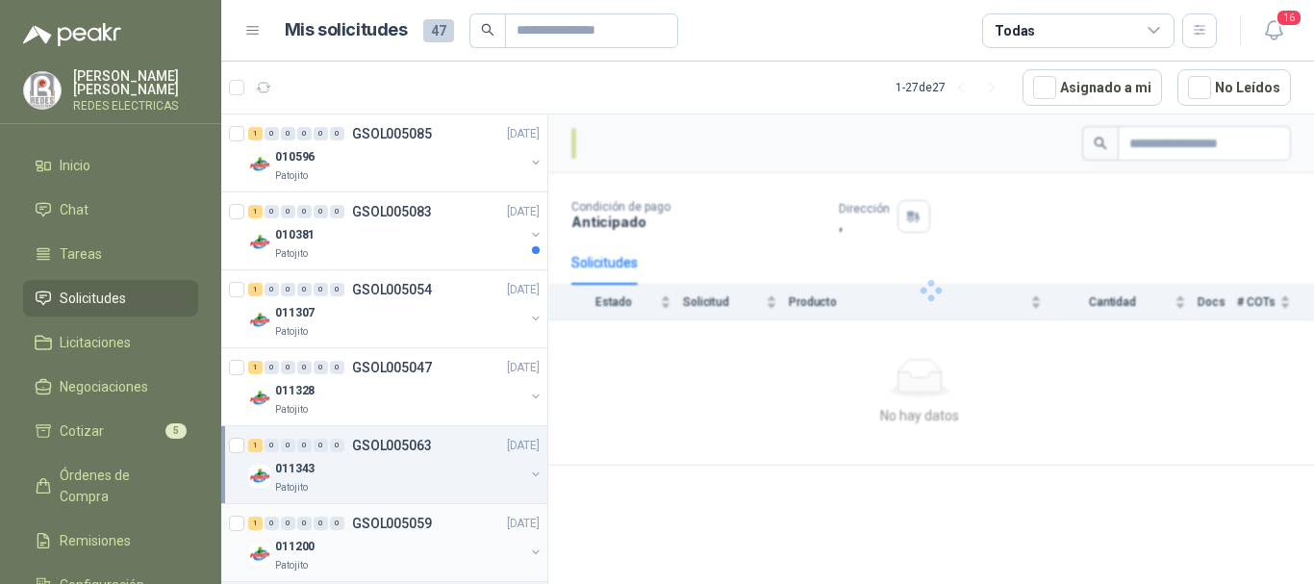
click at [411, 522] on p "GSOL005059" at bounding box center [392, 523] width 80 height 13
